Goal: Information Seeking & Learning: Learn about a topic

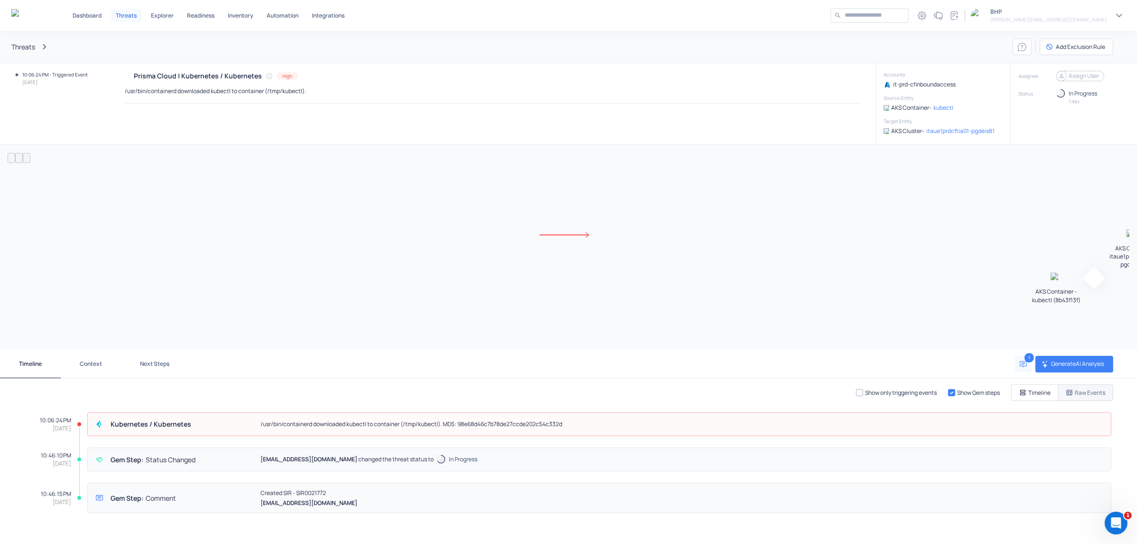
click at [1057, 76] on icon at bounding box center [1061, 75] width 9 height 9
click at [1078, 111] on p "[PERSON_NAME][EMAIL_ADDRESS][DOMAIN_NAME]" at bounding box center [1089, 112] width 63 height 8
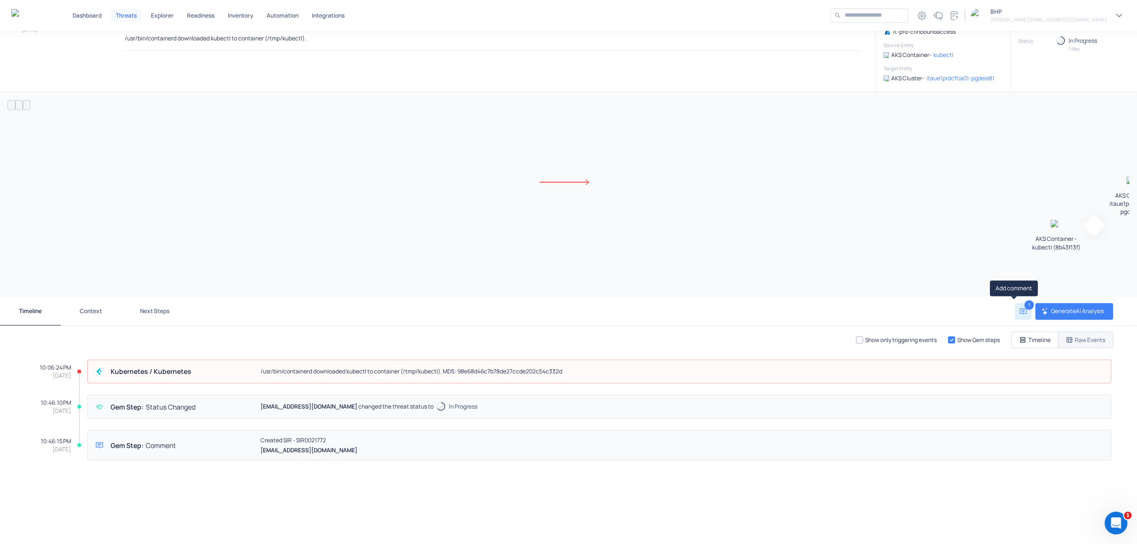
click at [1020, 311] on icon "Add comment" at bounding box center [1023, 311] width 7 height 7
click at [902, 236] on textarea at bounding box center [948, 242] width 132 height 24
paste textarea "**********"
type textarea "**********"
drag, startPoint x: 955, startPoint y: 238, endPoint x: 558, endPoint y: 214, distance: 397.6
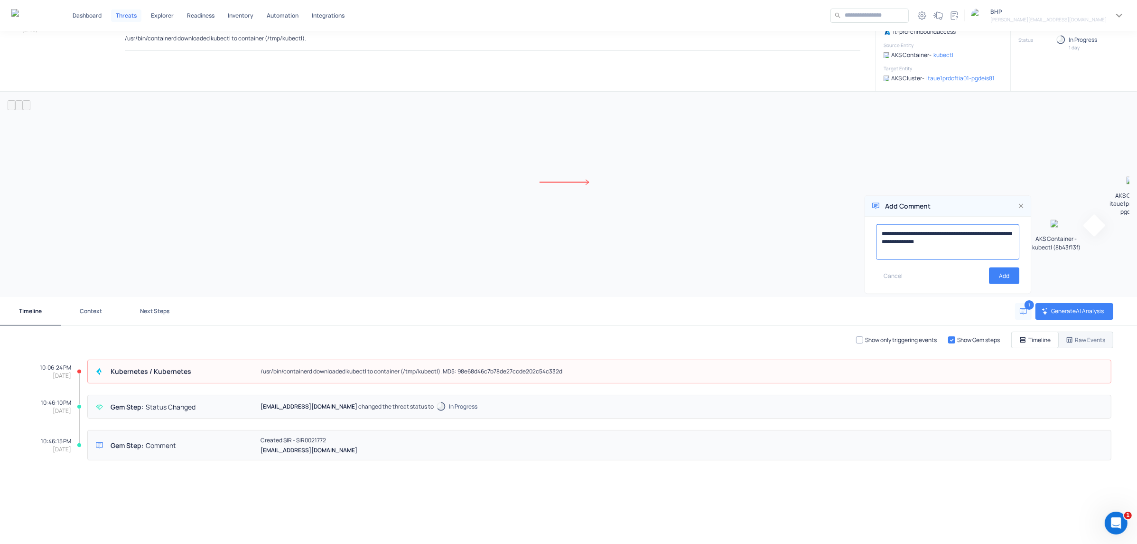
click at [606, 225] on div "**********" at bounding box center [568, 287] width 1137 height 513
drag, startPoint x: 923, startPoint y: 241, endPoint x: 932, endPoint y: 231, distance: 12.8
click at [923, 241] on textarea at bounding box center [948, 242] width 132 height 24
type textarea "*"
type textarea "**********"
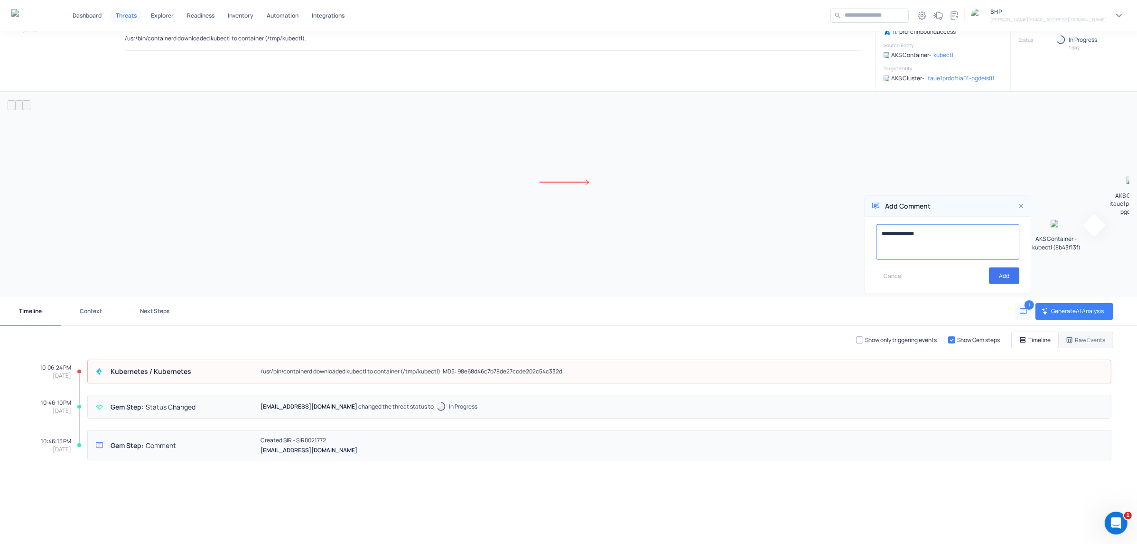
click at [989, 271] on button "Add" at bounding box center [1004, 275] width 30 height 17
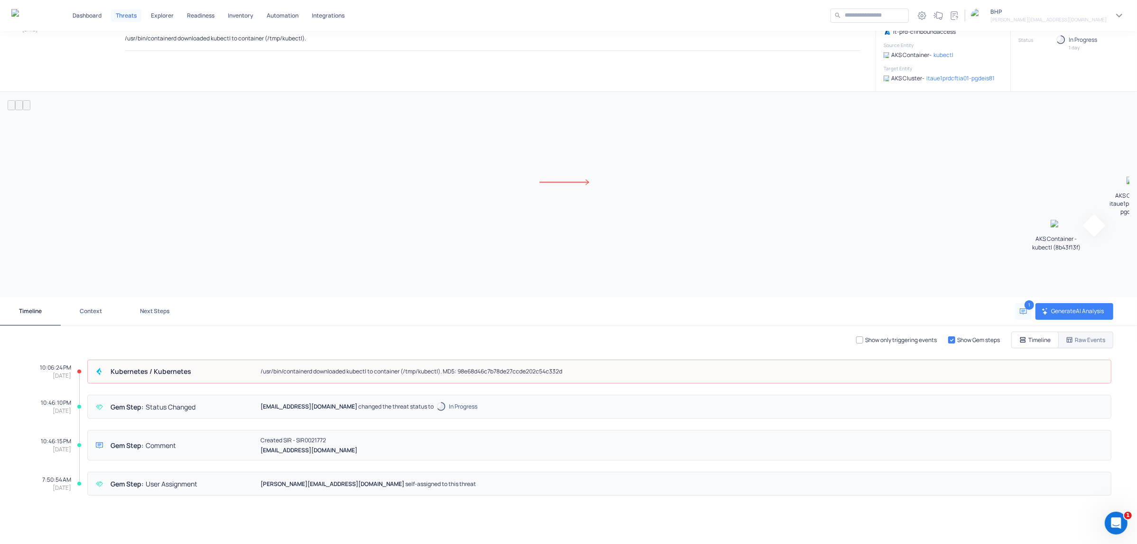
scroll to position [0, 0]
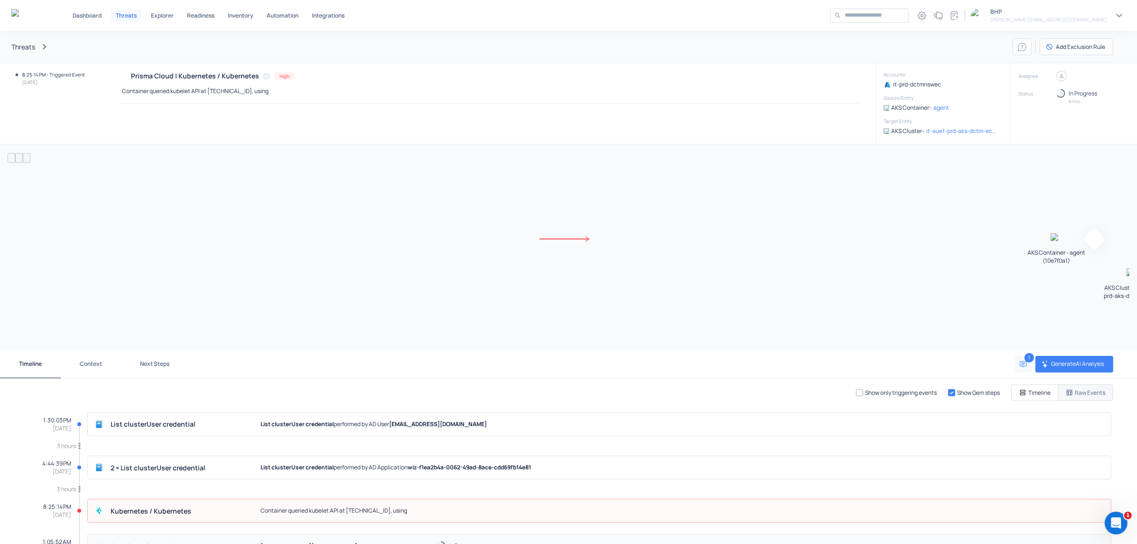
drag, startPoint x: 878, startPoint y: 84, endPoint x: 897, endPoint y: 84, distance: 19.0
click at [958, 122] on div "Accounts it-prd-dctmnswec Source Entity AKS Container - agent Target Entity AKS…" at bounding box center [942, 104] width 133 height 66
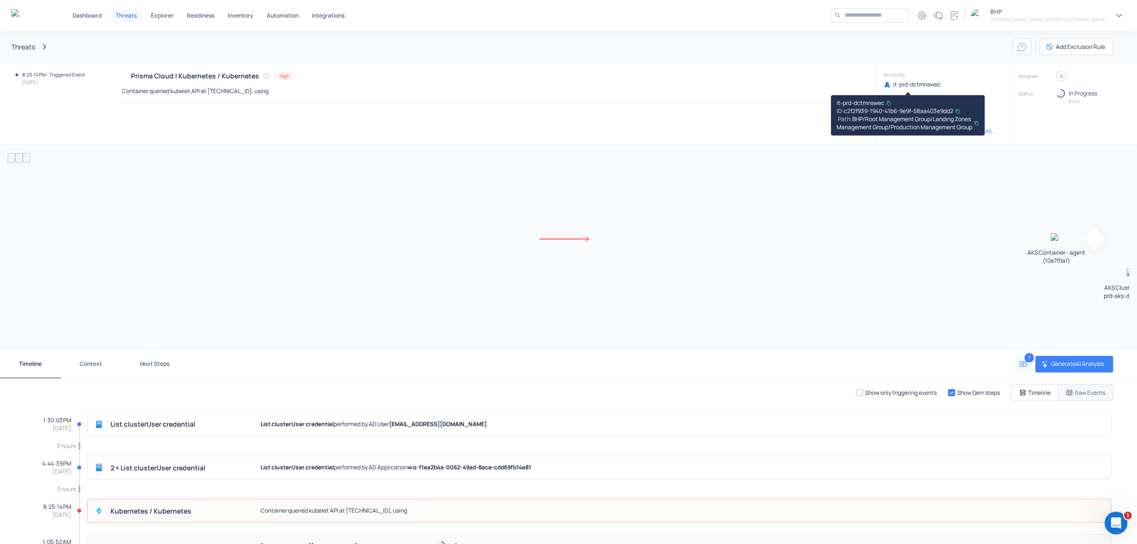
click at [897, 83] on p "it-prd-dctmnswec" at bounding box center [917, 84] width 48 height 8
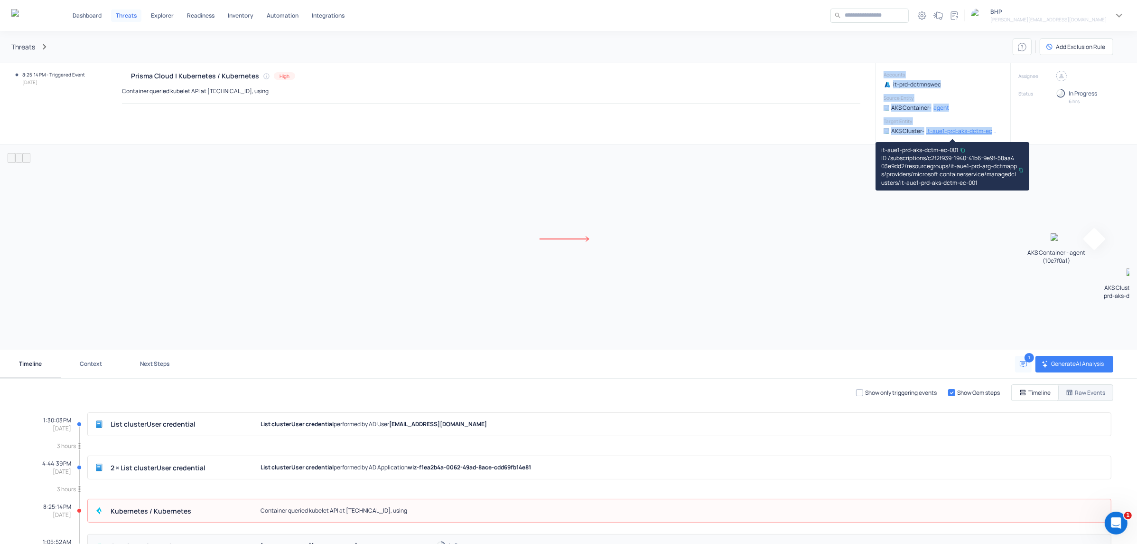
drag, startPoint x: 876, startPoint y: 74, endPoint x: 986, endPoint y: 134, distance: 126.0
click at [986, 134] on div "Accounts it-prd-dctmnswec Source Entity AKS Container - agent Target Entity AKS…" at bounding box center [942, 104] width 133 height 66
copy div "Accounts it-prd-dctmnswec Source Entity AKS Container - agent Target Entity AKS…"
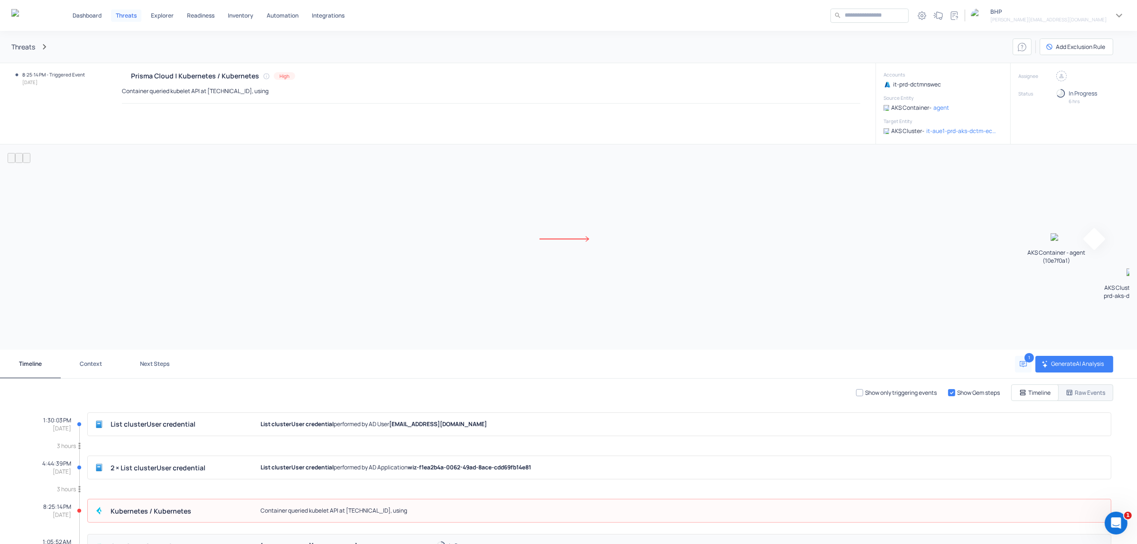
drag, startPoint x: 649, startPoint y: 150, endPoint x: 668, endPoint y: 158, distance: 20.2
click at [649, 150] on div "AKS Container - agent (10e7f0a1) AKS Cluster - it-aue1-prd-aks-dctm-ec-001 Pres…" at bounding box center [568, 246] width 1137 height 205
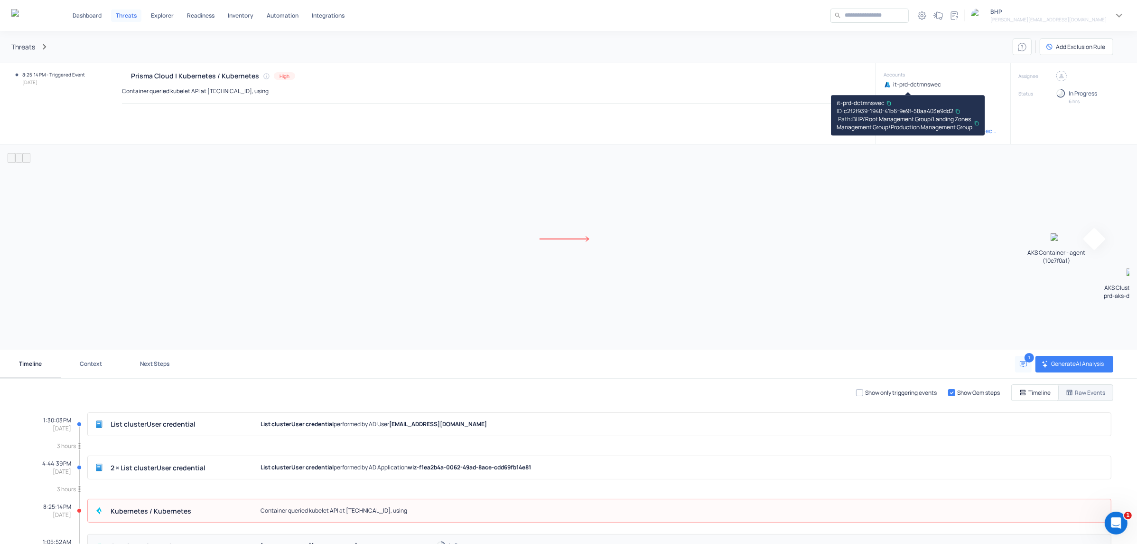
click at [888, 103] on icon "button" at bounding box center [889, 103] width 5 height 5
click at [900, 87] on p "it-prd-dctmnswec" at bounding box center [917, 84] width 48 height 8
click at [889, 101] on icon "button" at bounding box center [889, 103] width 5 height 5
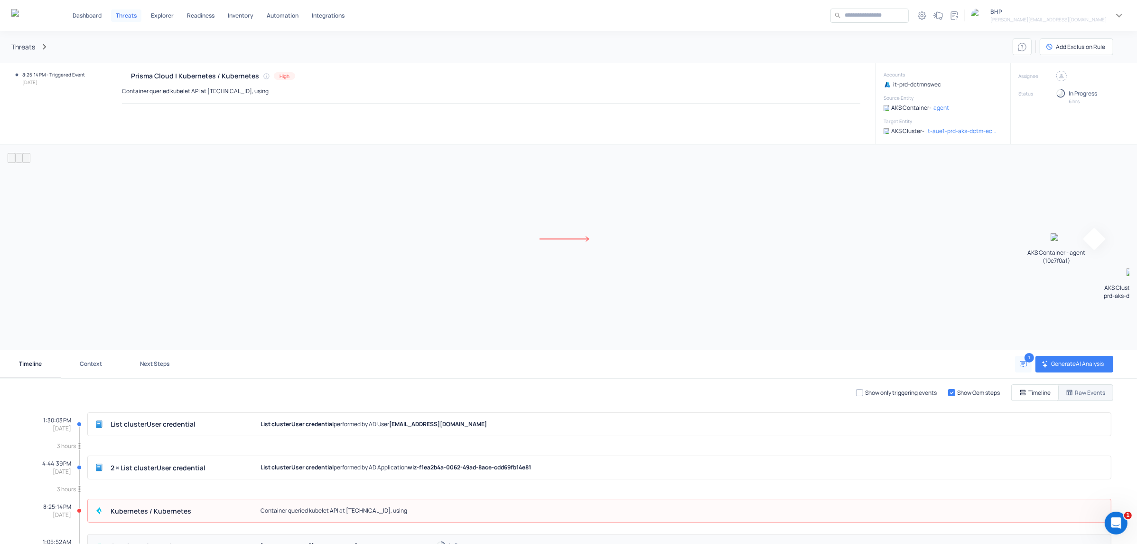
drag, startPoint x: 114, startPoint y: 90, endPoint x: 293, endPoint y: 97, distance: 179.6
click at [293, 97] on div "Prisma Cloud | Kubernetes / Kubernetes High Container queried kubelet API at 10…" at bounding box center [482, 103] width 787 height 81
drag, startPoint x: 293, startPoint y: 97, endPoint x: 293, endPoint y: 145, distance: 47.5
click at [293, 145] on div "AKS Container - agent (10e7f0a1) AKS Cluster - it-aue1-prd-aks-dctm-ec-001 Pres…" at bounding box center [568, 246] width 1137 height 205
click at [283, 95] on div "Container queried kubelet API at [TECHNICAL_ID], using" at bounding box center [491, 90] width 739 height 10
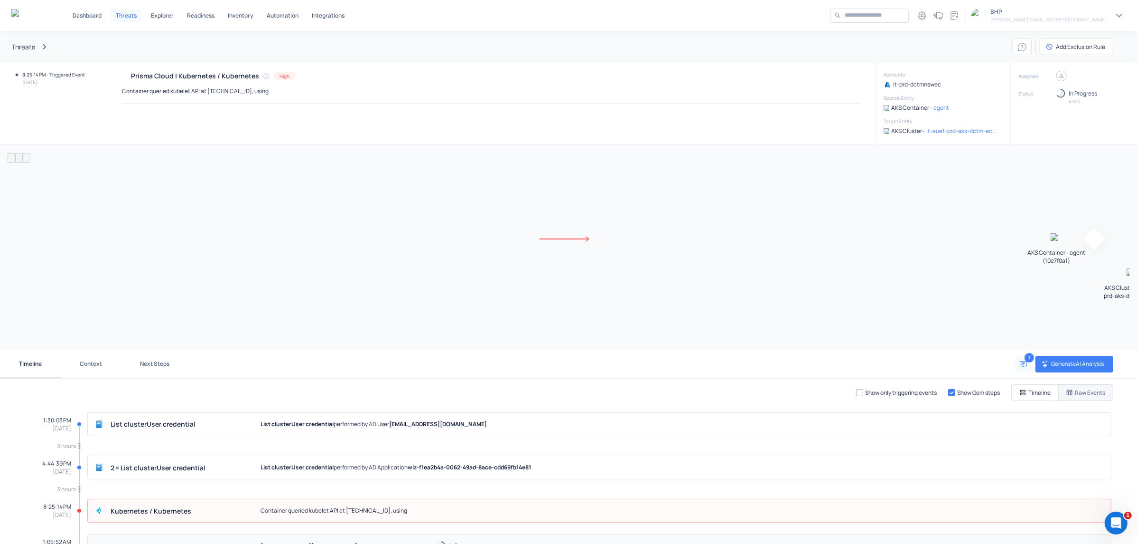
scroll to position [86, 0]
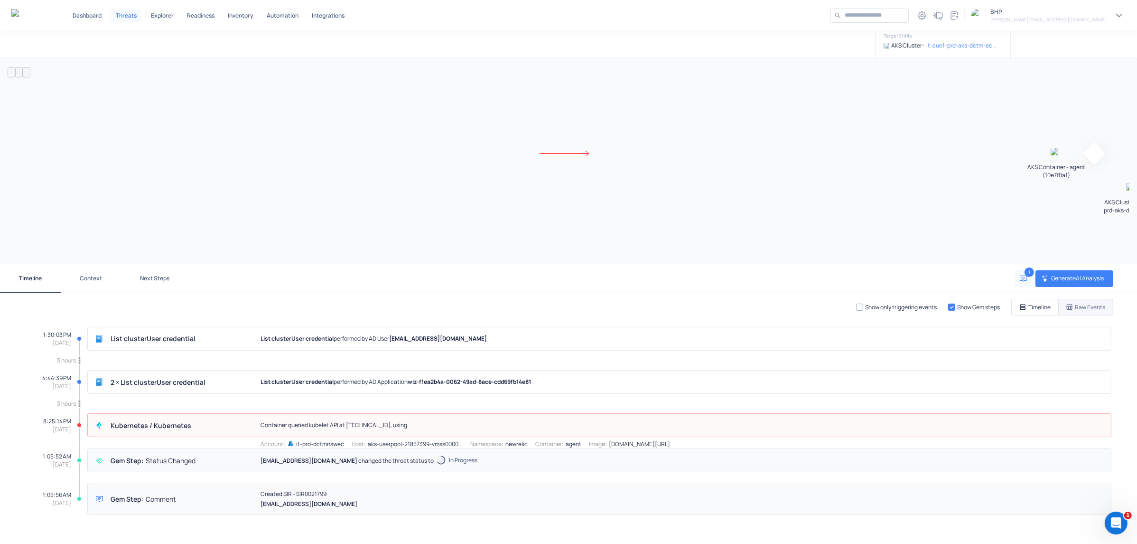
click at [381, 421] on p "Container queried kubelet API at [TECHNICAL_ID], using" at bounding box center [334, 424] width 147 height 9
drag, startPoint x: 110, startPoint y: 426, endPoint x: 466, endPoint y: 426, distance: 356.5
click at [466, 426] on div "Kubernetes /​ Kubernetes Container queried kubelet API at 10.168.6.141:10250, u…" at bounding box center [599, 425] width 1024 height 24
copy div "Kubernetes /​ Kubernetes Container queried kubelet API at 10.168.6.141:10250, u…"
click at [351, 418] on div "Kubernetes /​ Kubernetes Container queried kubelet API at 10.168.6.141:10250, u…" at bounding box center [599, 425] width 1024 height 24
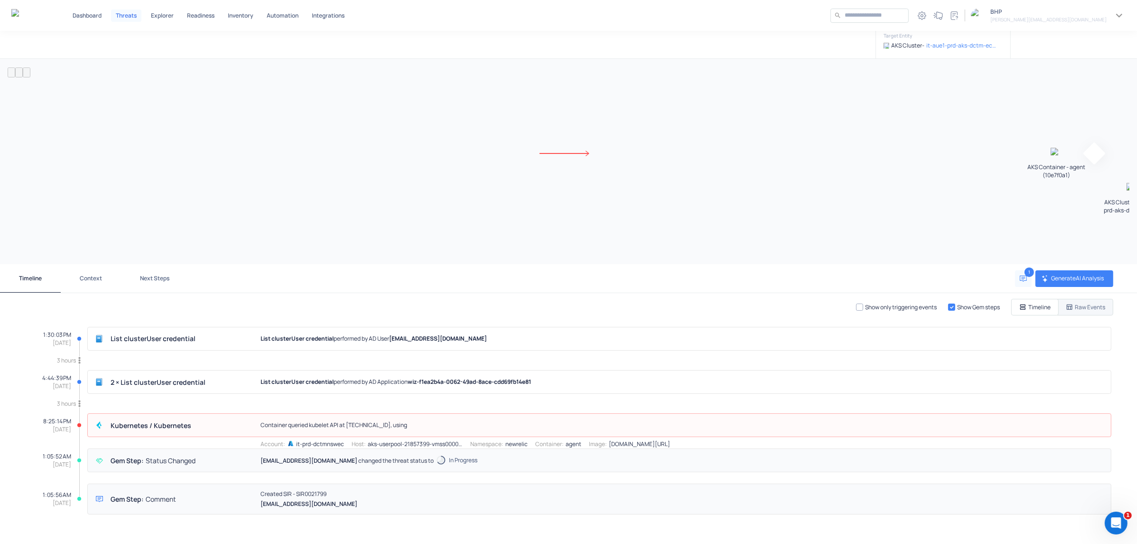
drag, startPoint x: 259, startPoint y: 426, endPoint x: 425, endPoint y: 426, distance: 165.7
click at [425, 426] on div "Kubernetes /​ Kubernetes Container queried kubelet API at 10.168.6.141:10250, u…" at bounding box center [599, 425] width 1024 height 24
copy p "Container queried kubelet API at [TECHNICAL_ID], using"
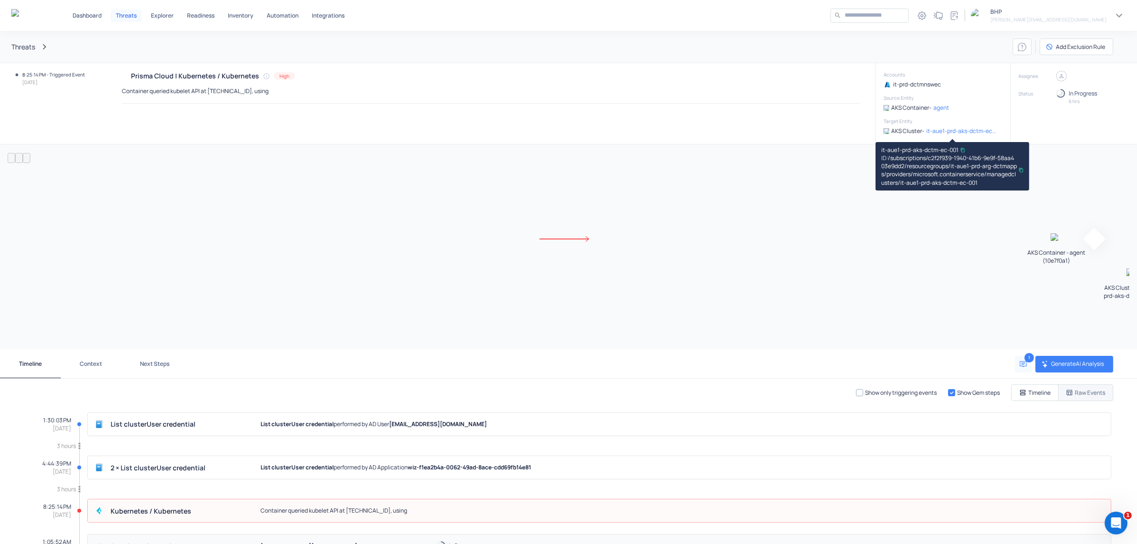
click at [963, 150] on icon "button" at bounding box center [963, 150] width 5 height 5
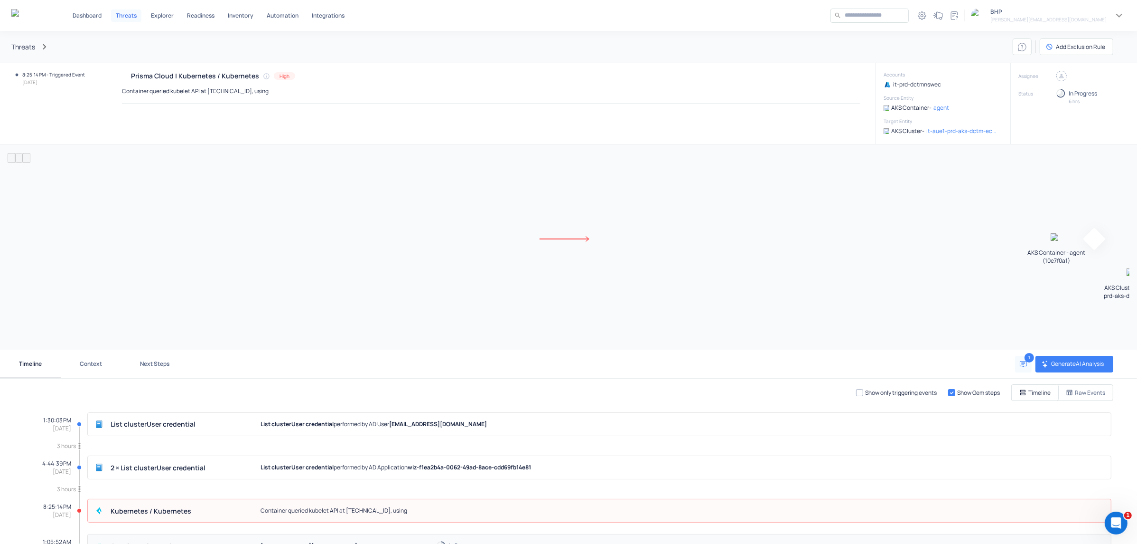
click at [1097, 391] on button "Raw Events" at bounding box center [1075, 392] width 76 height 17
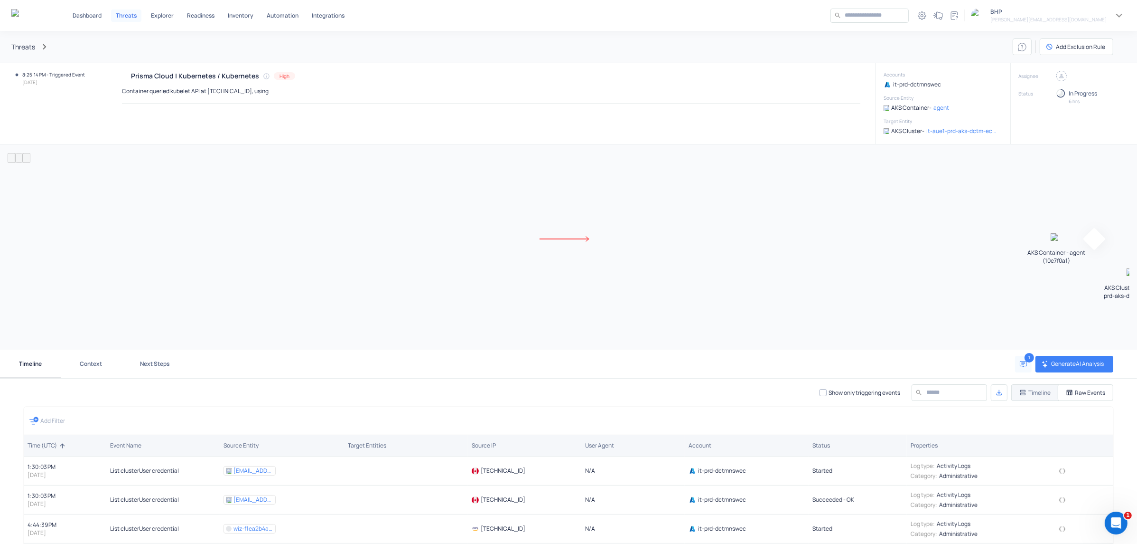
scroll to position [170, 0]
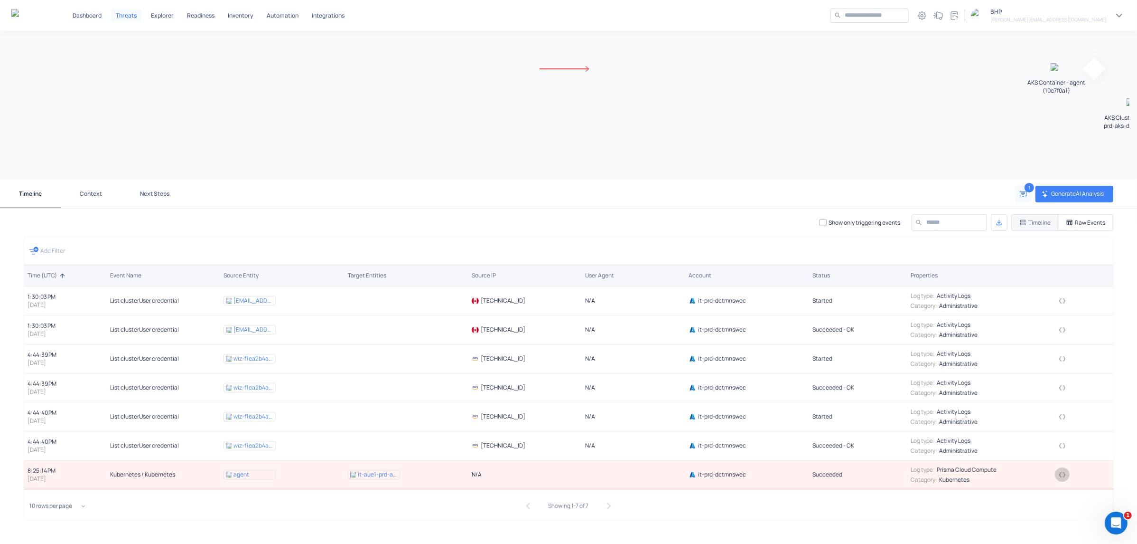
click at [1059, 475] on icon "button" at bounding box center [1062, 474] width 7 height 7
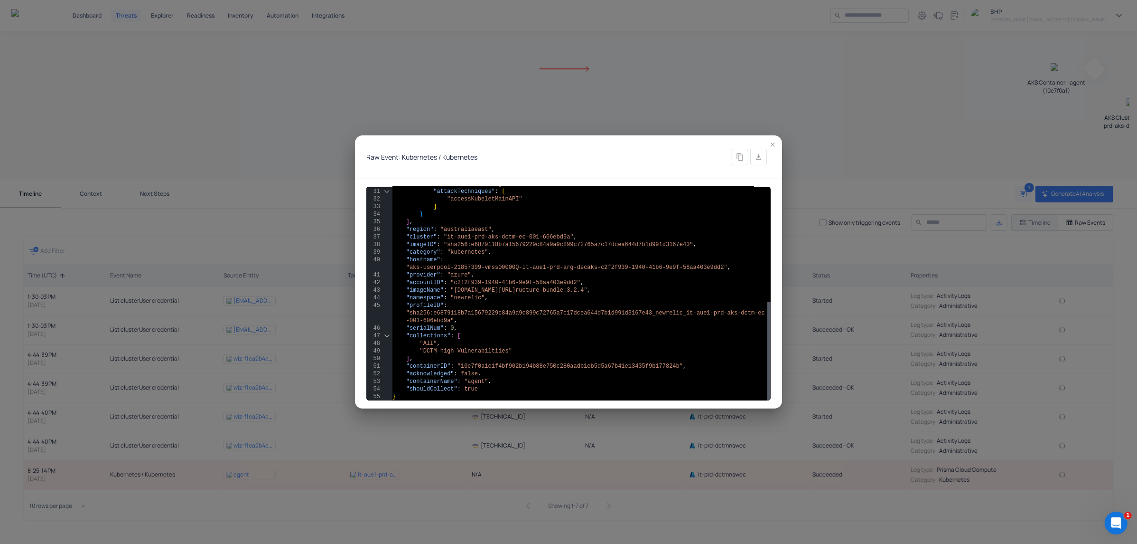
scroll to position [0, 0]
drag, startPoint x: 495, startPoint y: 298, endPoint x: 404, endPoint y: 297, distance: 90.7
click at [404, 297] on div ""containerName" : "agent" , "attackTechniques" : [ "accessKubeletMainAPI" ] } ]…" at bounding box center [582, 168] width 378 height 463
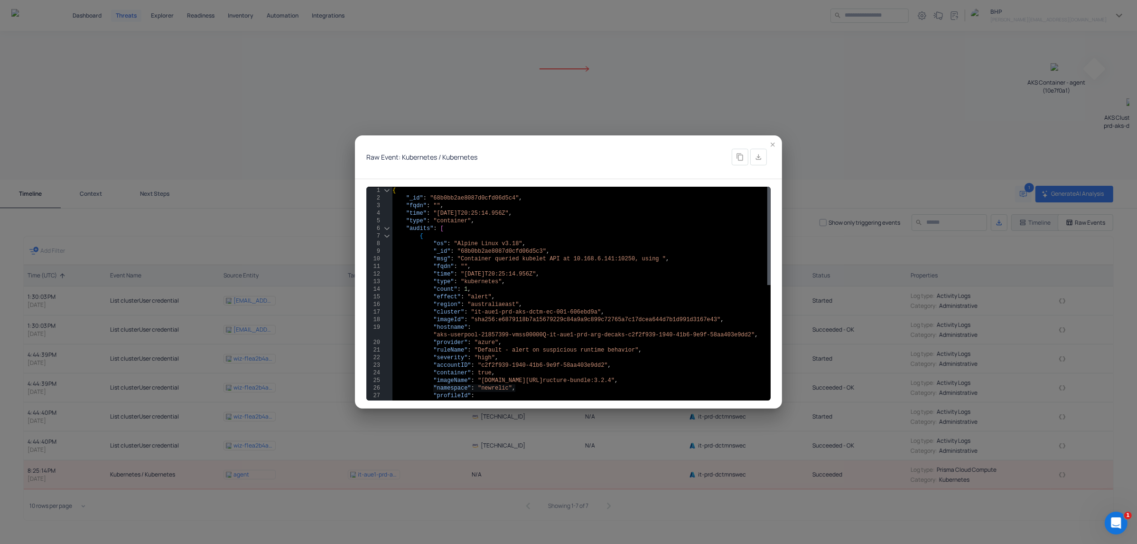
drag, startPoint x: 652, startPoint y: 264, endPoint x: 657, endPoint y: 266, distance: 6.0
click at [657, 266] on div ""sha256:e6879118b7a15679229c84a9a9c899c72765a7c17d cea644d7b1d991d3167e43_newre…" at bounding box center [582, 418] width 378 height 463
type textarea "**********"
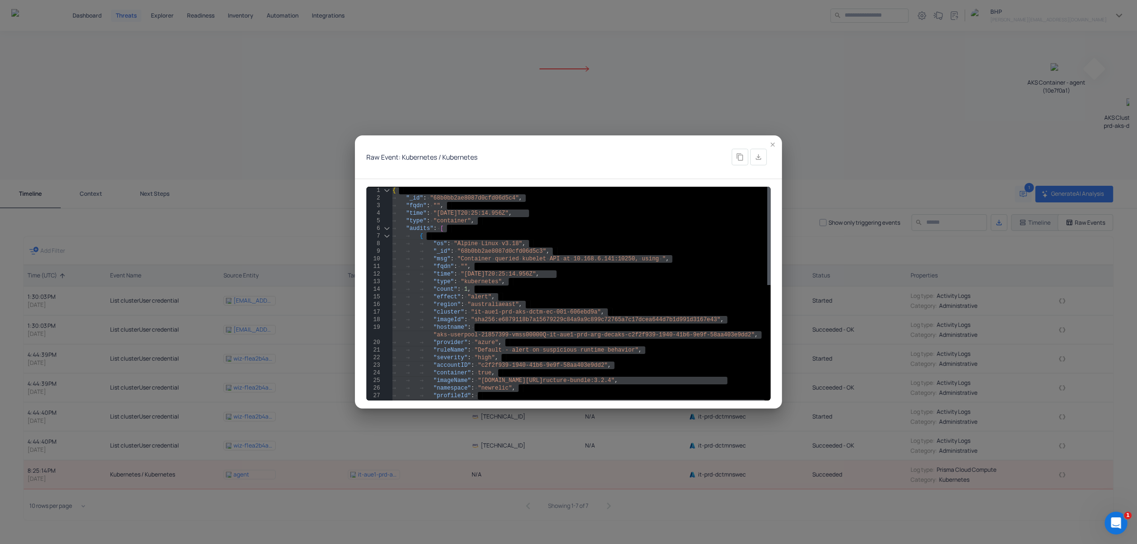
click at [776, 145] on icon "button" at bounding box center [772, 144] width 7 height 7
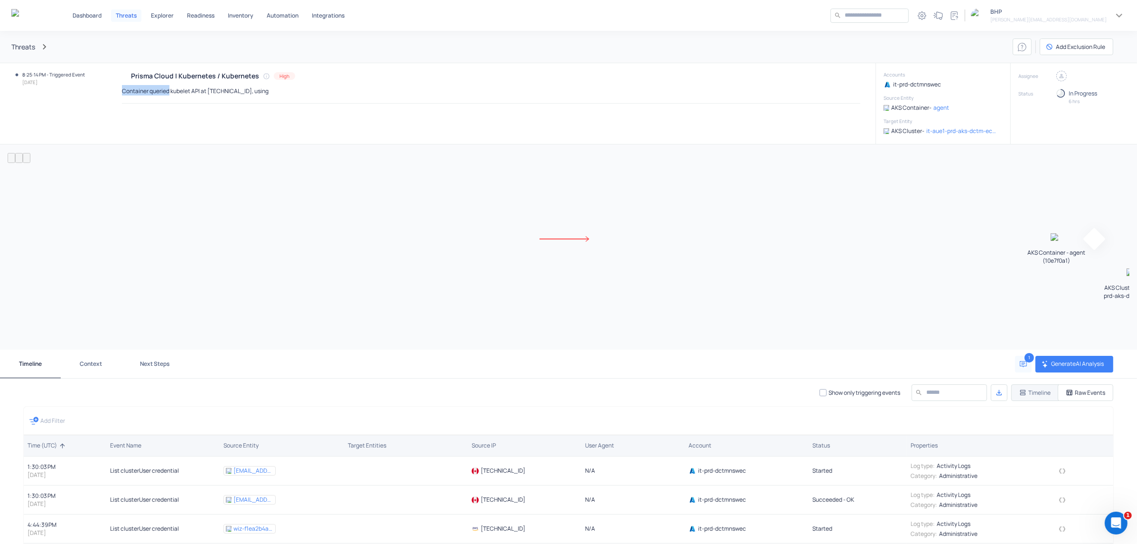
drag, startPoint x: 120, startPoint y: 92, endPoint x: 168, endPoint y: 95, distance: 48.1
click at [168, 95] on div "Prisma Cloud | Kubernetes / Kubernetes High Container queried kubelet API at 10…" at bounding box center [482, 103] width 787 height 81
copy p "Container queried"
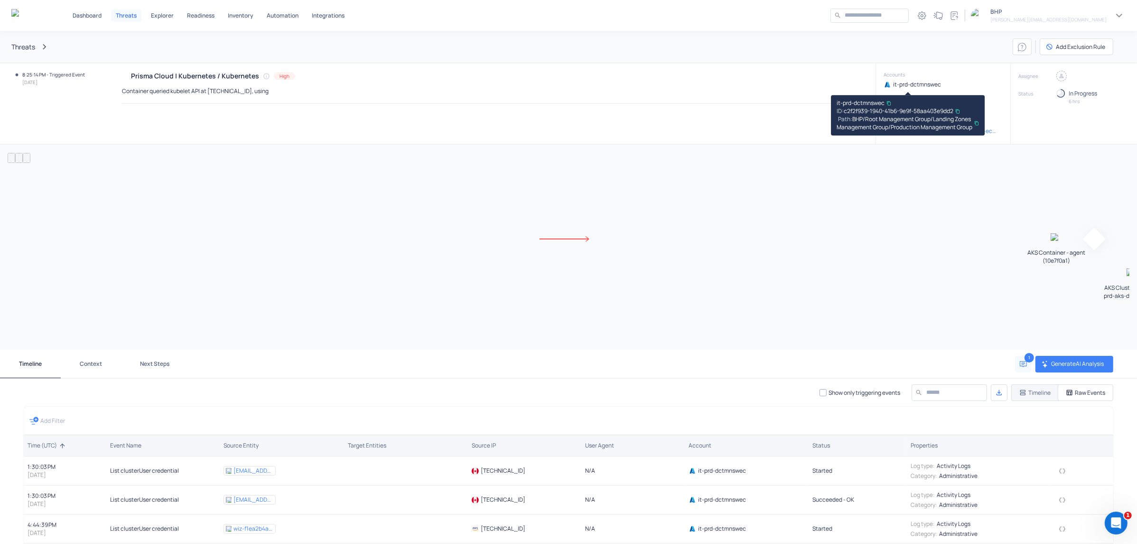
click at [926, 83] on p "it-prd-dctmnswec" at bounding box center [917, 84] width 48 height 8
click at [921, 84] on p "it-prd-dctmnswec" at bounding box center [917, 84] width 48 height 8
click at [889, 101] on icon "button" at bounding box center [889, 103] width 5 height 5
